Goal: Task Accomplishment & Management: Manage account settings

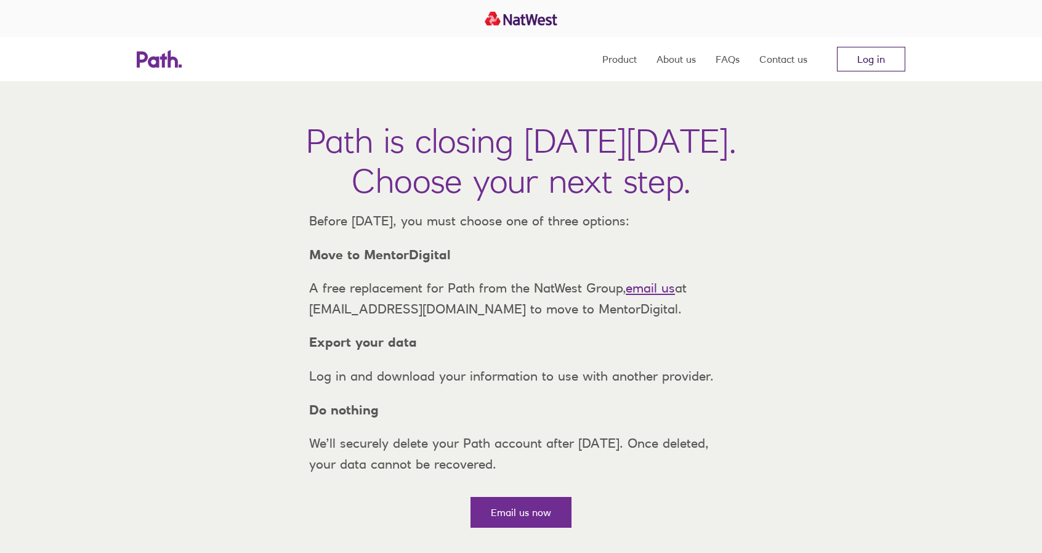
click at [870, 55] on link "Log in" at bounding box center [871, 59] width 68 height 25
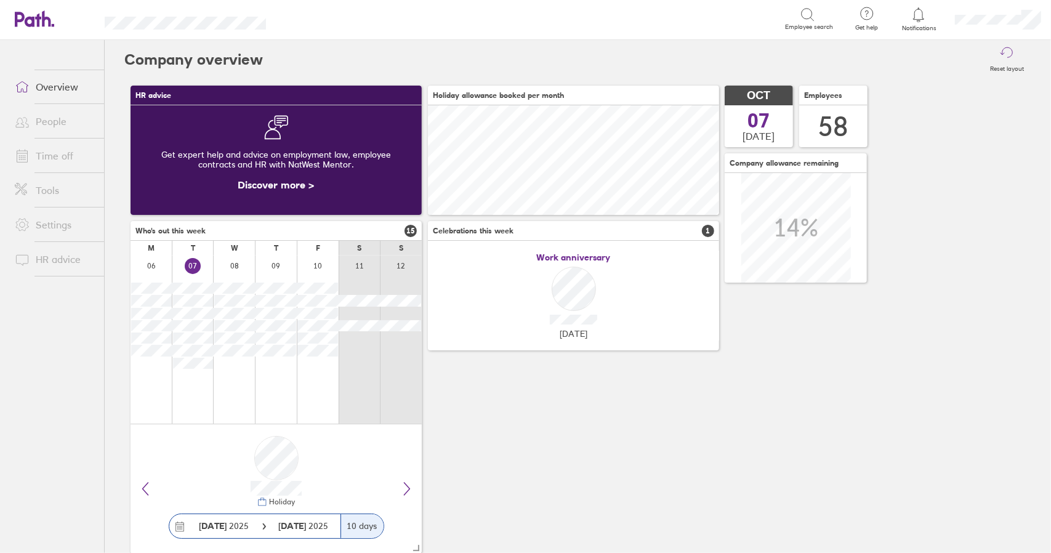
scroll to position [110, 291]
click at [54, 154] on link "Time off" at bounding box center [54, 156] width 99 height 25
